Goal: Navigation & Orientation: Find specific page/section

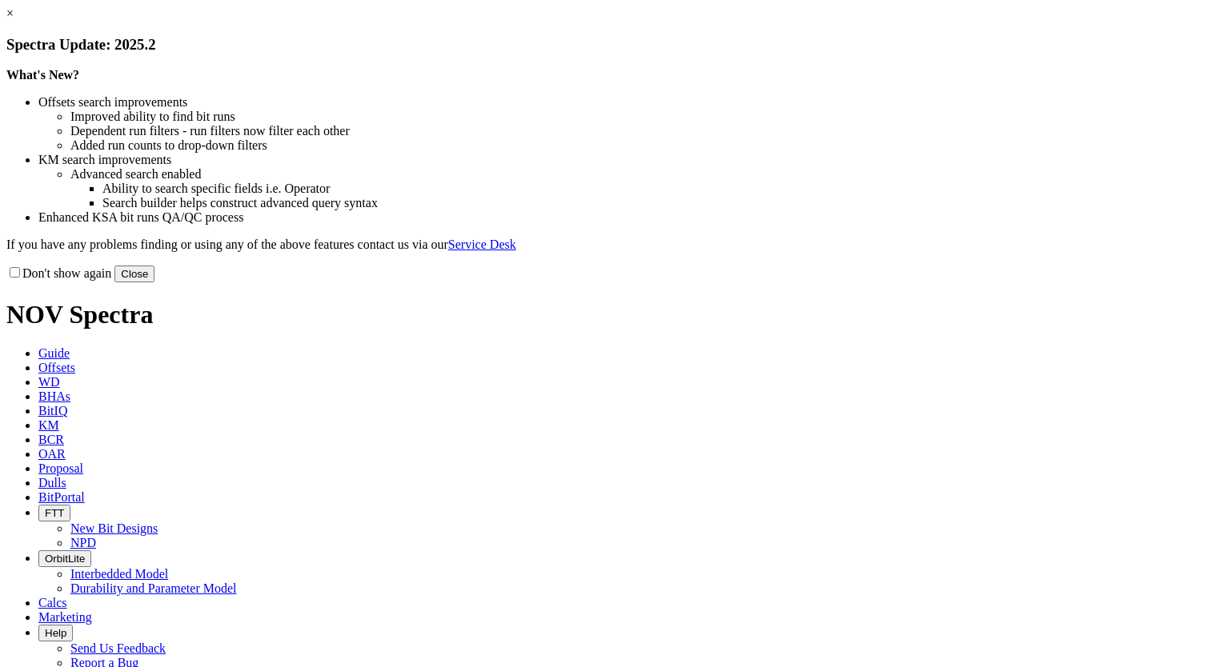
drag, startPoint x: 936, startPoint y: 442, endPoint x: 929, endPoint y: 437, distance: 8.7
click at [154, 282] on button "Close" at bounding box center [134, 274] width 40 height 17
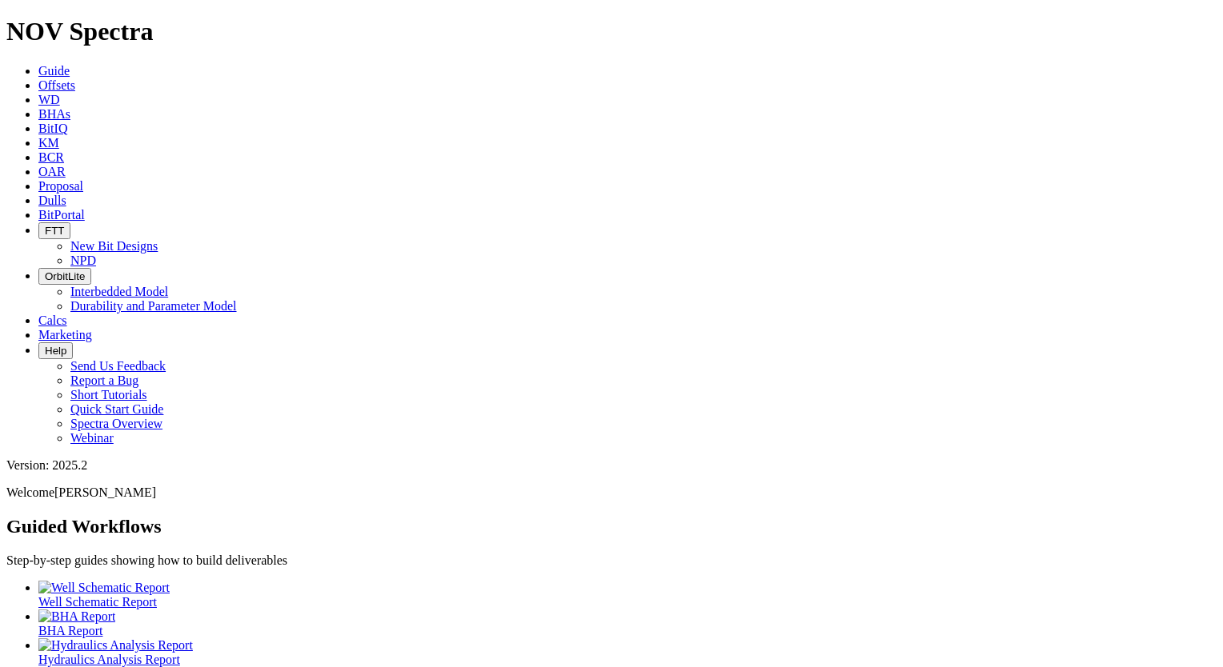
drag, startPoint x: 664, startPoint y: 27, endPoint x: 676, endPoint y: 26, distance: 12.0
click at [66, 194] on link "Dulls" at bounding box center [52, 201] width 28 height 14
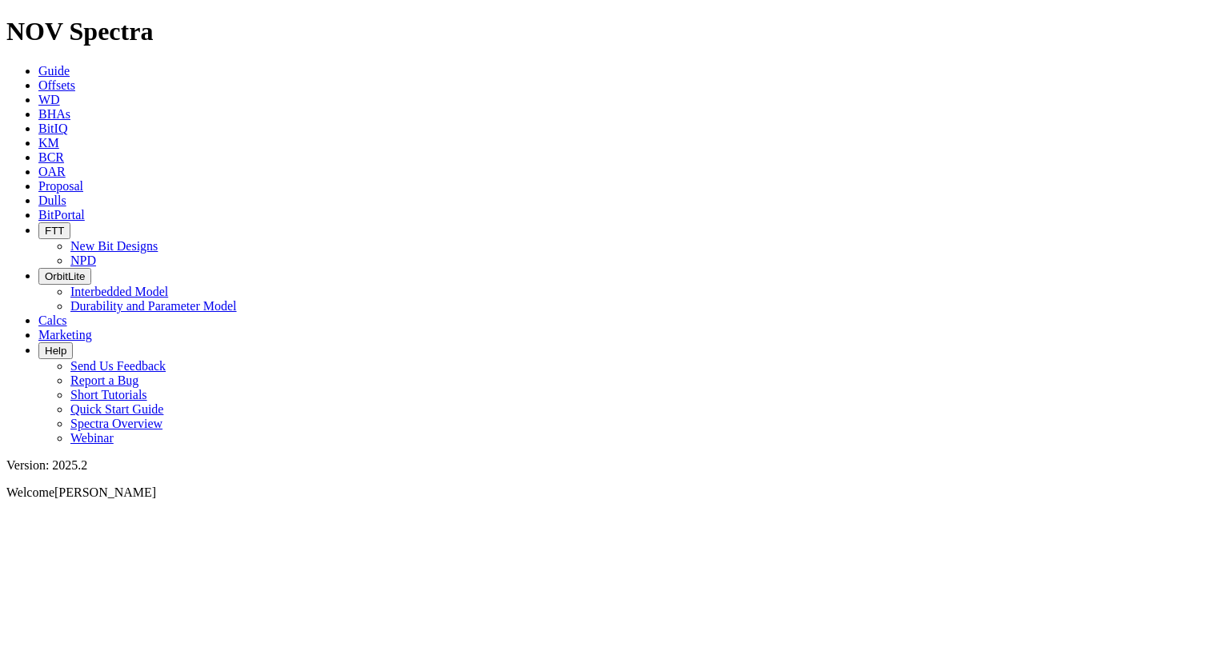
click at [691, 513] on div at bounding box center [611, 513] width 1210 height 0
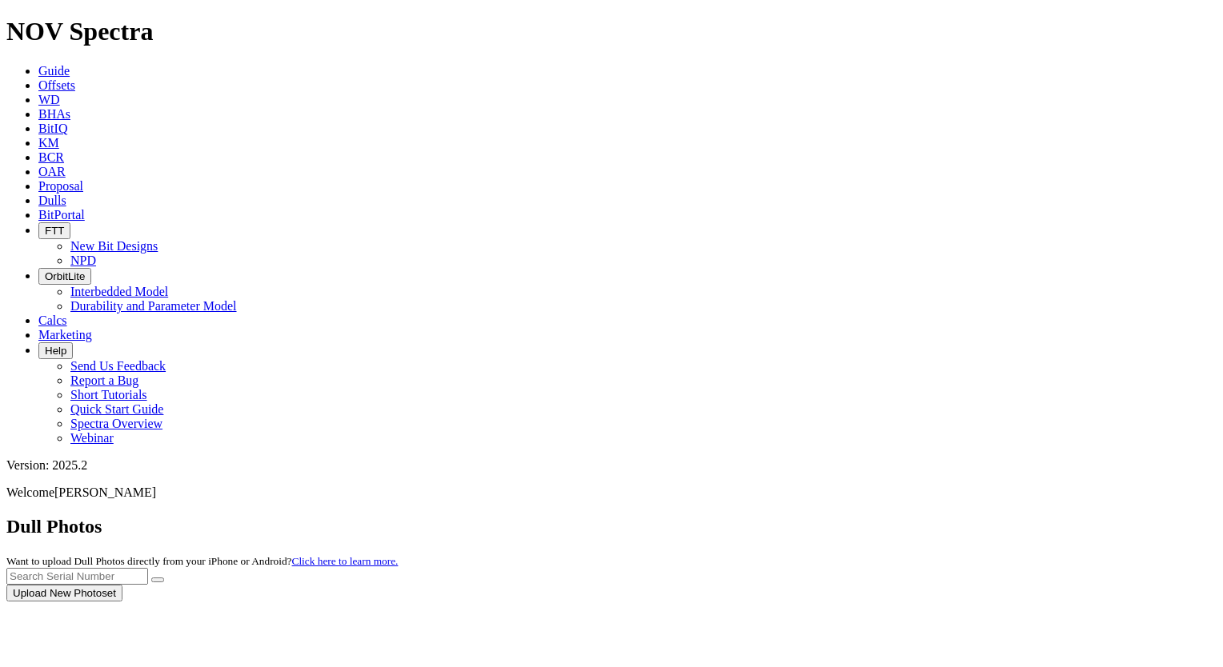
click at [698, 602] on div at bounding box center [611, 602] width 1210 height 0
click at [699, 602] on div at bounding box center [611, 602] width 1210 height 0
click at [85, 208] on span "BitPortal" at bounding box center [61, 215] width 46 height 14
click at [85, 208] on link "BitPortal" at bounding box center [61, 215] width 46 height 14
click at [38, 208] on icon at bounding box center [38, 215] width 0 height 14
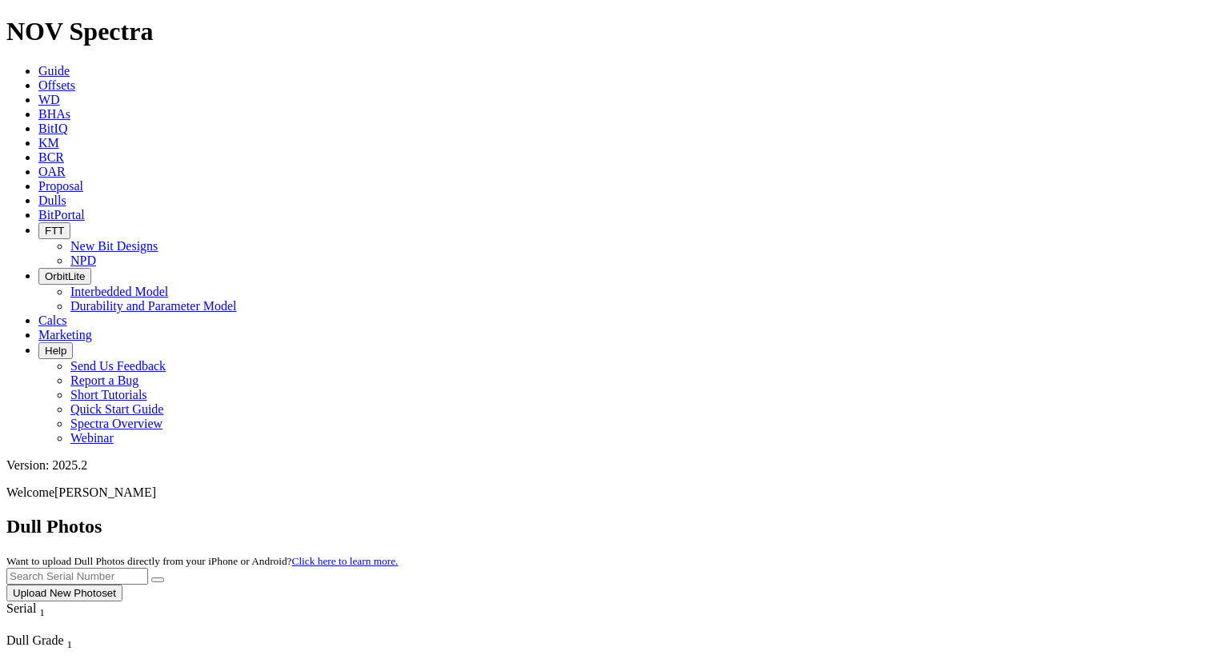
click at [38, 208] on icon at bounding box center [38, 215] width 0 height 14
